Goal: Information Seeking & Learning: Check status

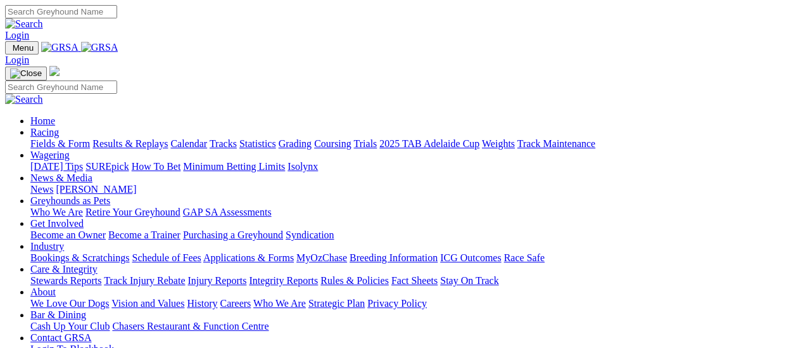
click at [30, 138] on link "Fields & Form" at bounding box center [60, 143] width 60 height 11
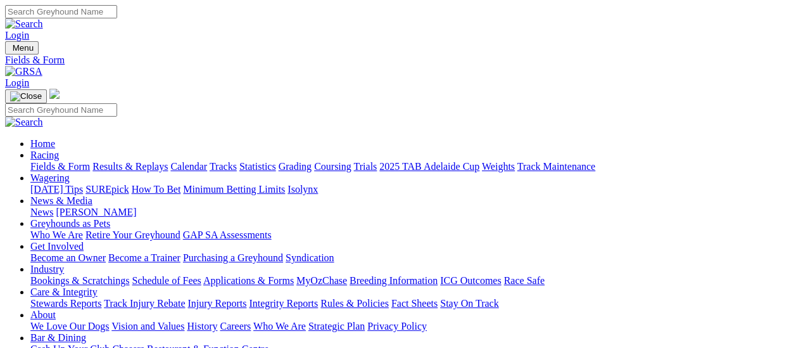
click at [138, 161] on link "Results & Replays" at bounding box center [129, 166] width 75 height 11
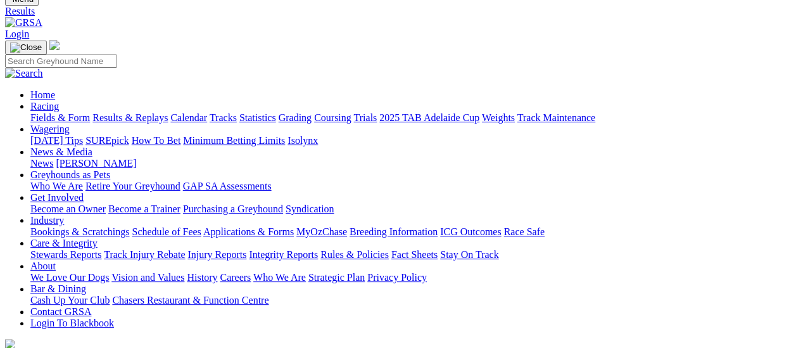
scroll to position [127, 0]
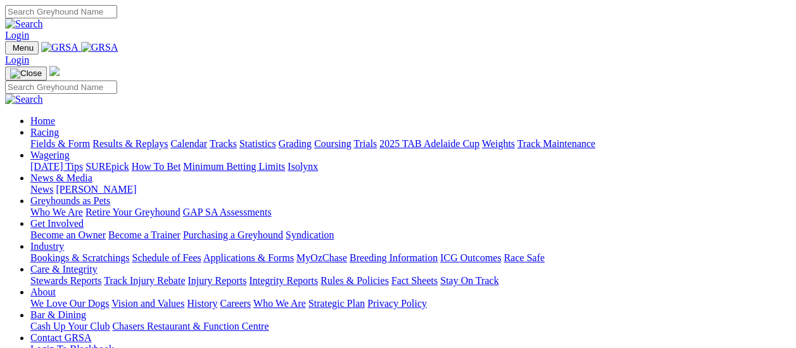
click at [128, 138] on link "Results & Replays" at bounding box center [129, 143] width 75 height 11
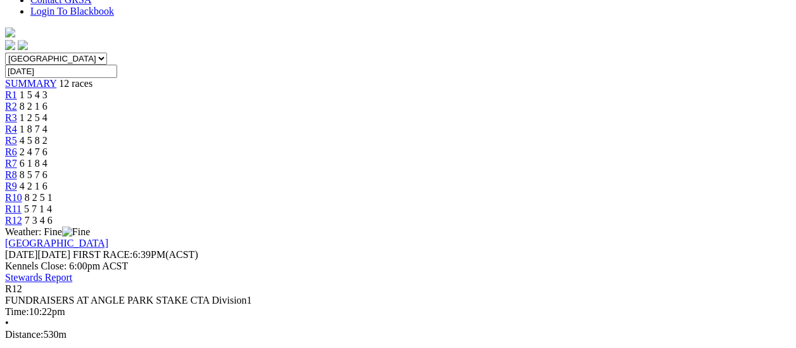
scroll to position [380, 0]
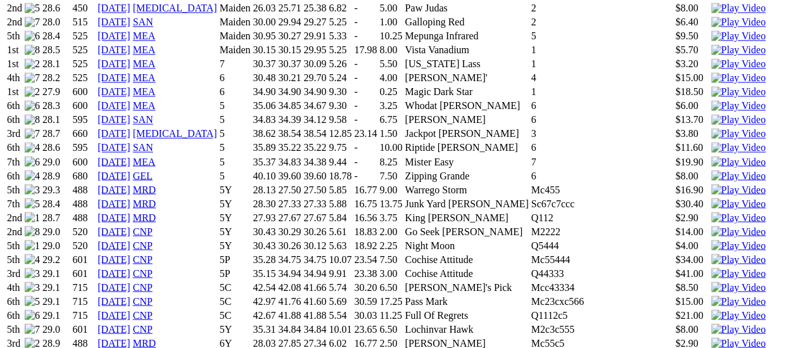
scroll to position [1139, 0]
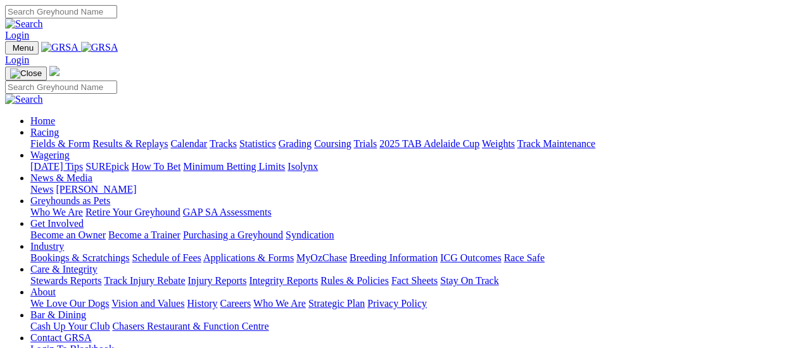
click at [135, 138] on link "Results & Replays" at bounding box center [129, 143] width 75 height 11
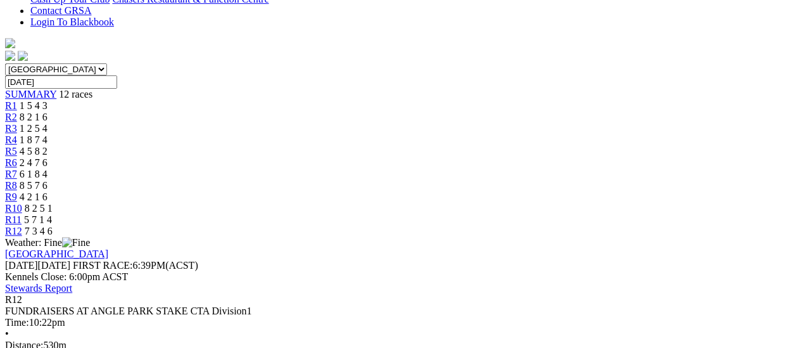
scroll to position [380, 0]
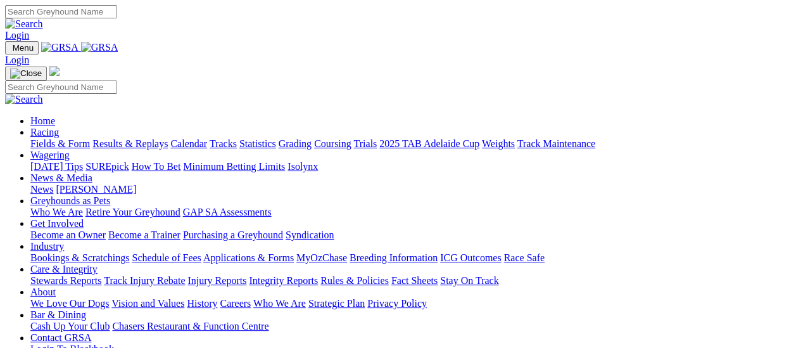
click at [136, 184] on link "[PERSON_NAME]" at bounding box center [96, 189] width 80 height 11
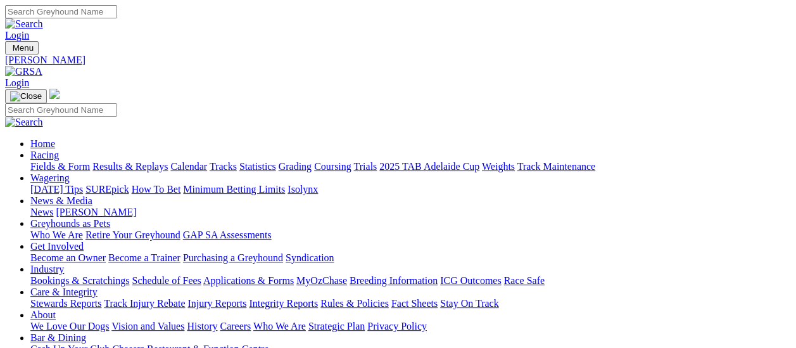
click at [53, 206] on link "News" at bounding box center [41, 211] width 23 height 11
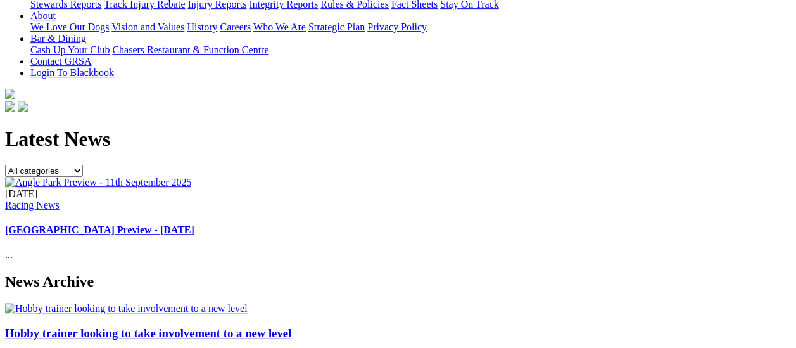
scroll to position [316, 0]
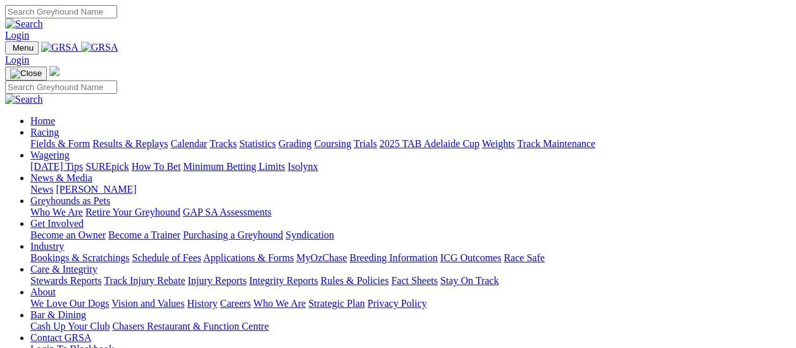
click at [66, 138] on link "Fields & Form" at bounding box center [60, 143] width 60 height 11
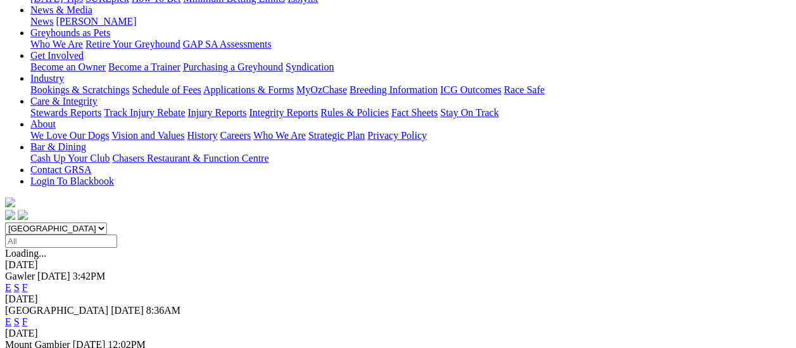
scroll to position [190, 0]
click at [28, 282] on link "F" at bounding box center [25, 287] width 6 height 11
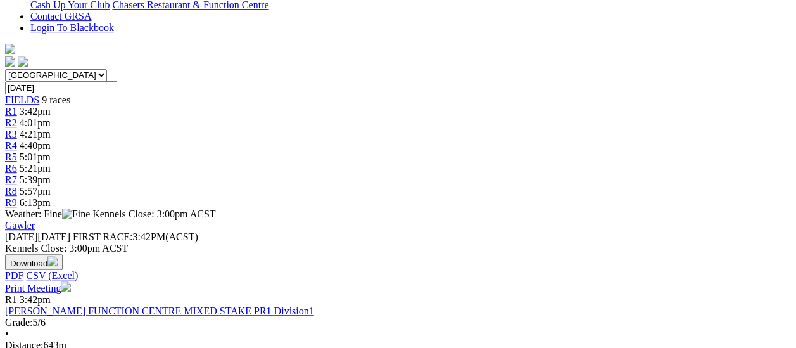
scroll to position [253, 0]
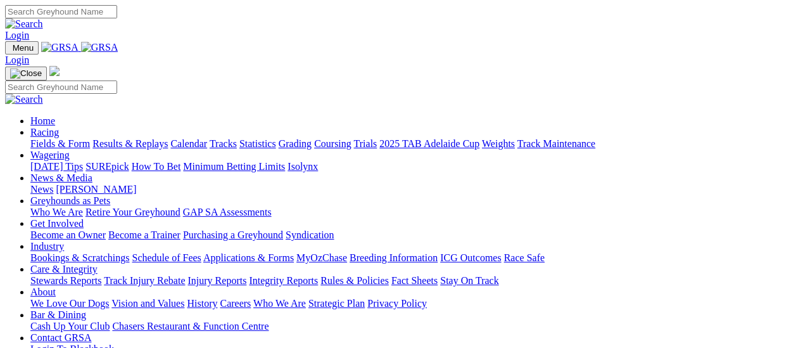
click at [138, 138] on link "Results & Replays" at bounding box center [129, 143] width 75 height 11
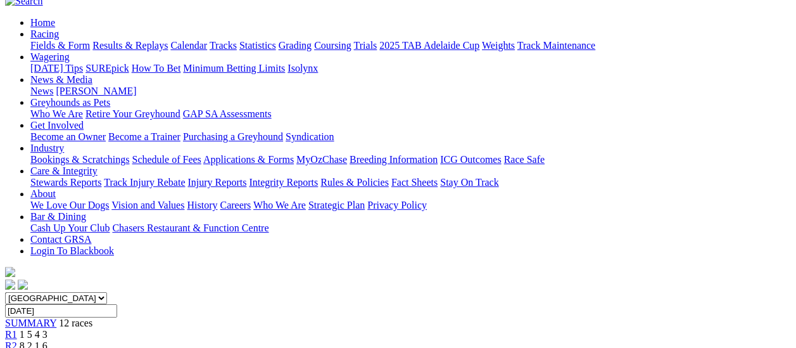
scroll to position [127, 0]
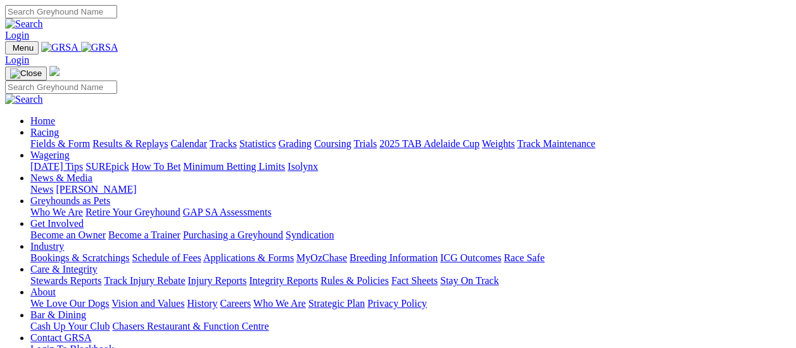
click at [135, 138] on link "Results & Replays" at bounding box center [129, 143] width 75 height 11
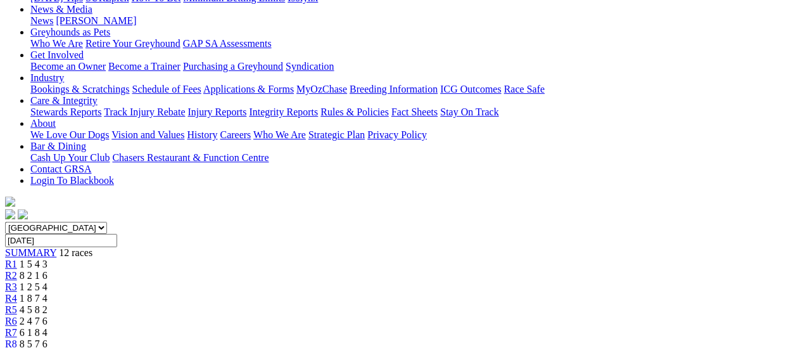
scroll to position [190, 0]
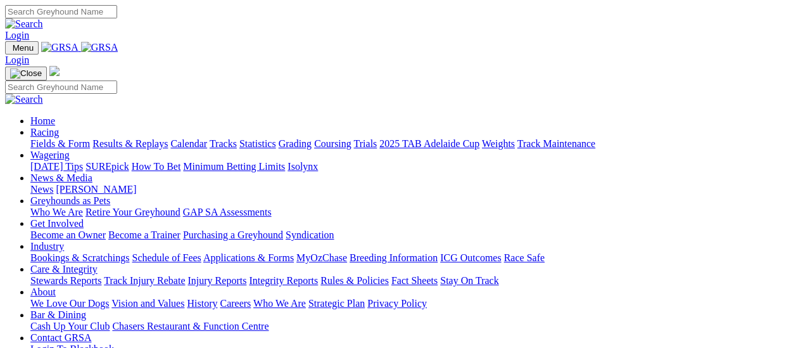
click at [133, 138] on link "Results & Replays" at bounding box center [129, 143] width 75 height 11
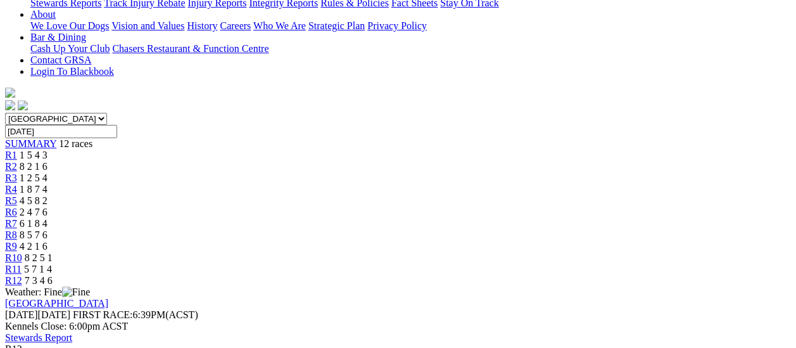
scroll to position [316, 0]
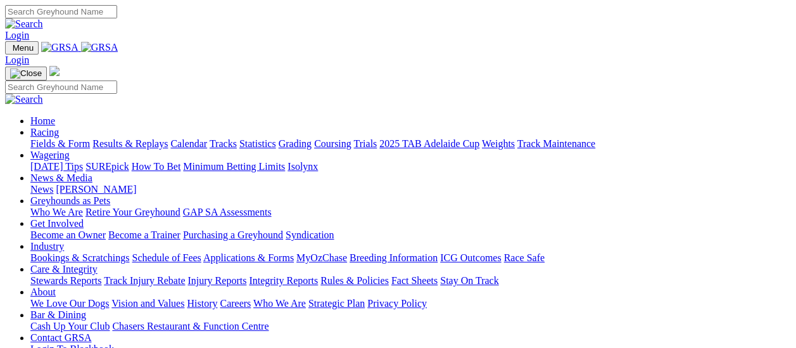
click at [135, 138] on link "Results & Replays" at bounding box center [129, 143] width 75 height 11
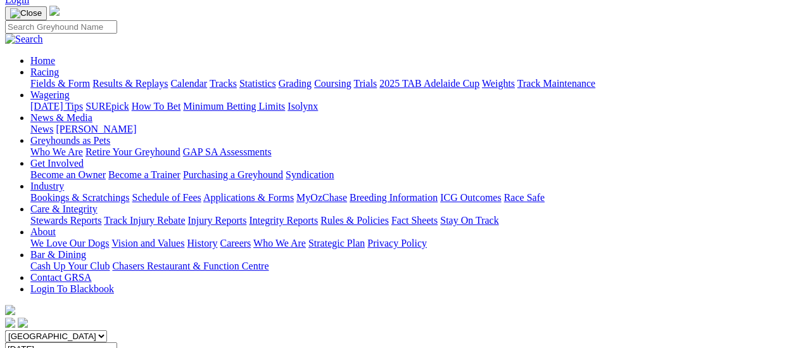
scroll to position [63, 0]
